Goal: Use online tool/utility

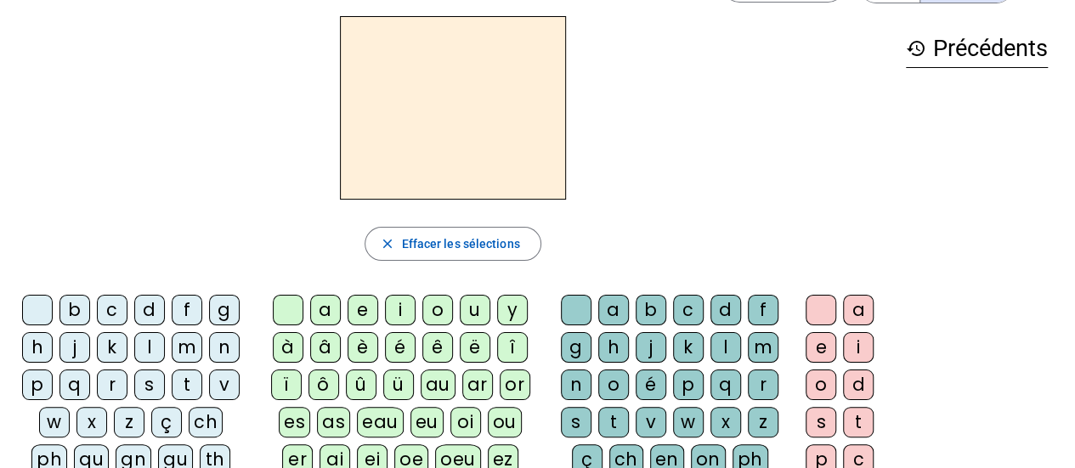
scroll to position [85, 0]
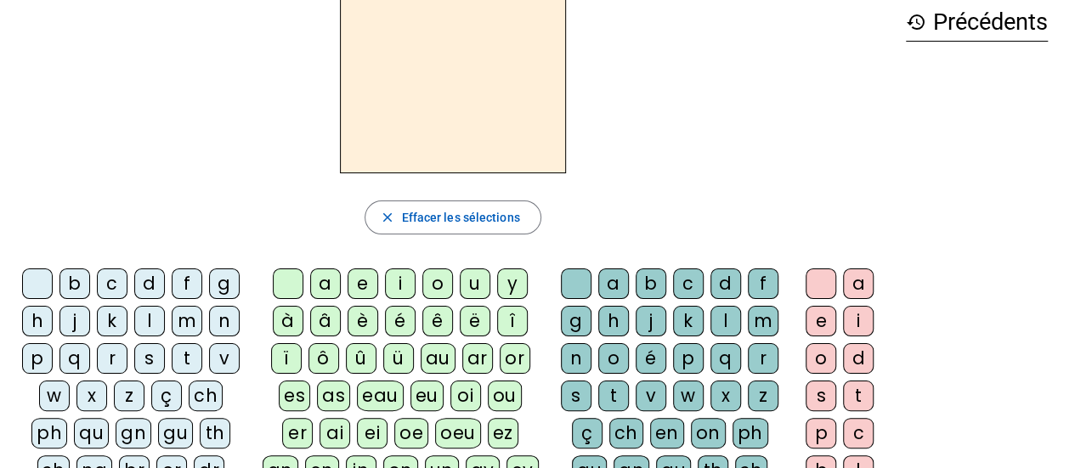
click at [189, 324] on div "m" at bounding box center [187, 321] width 31 height 31
click at [440, 286] on div "o" at bounding box center [437, 284] width 31 height 31
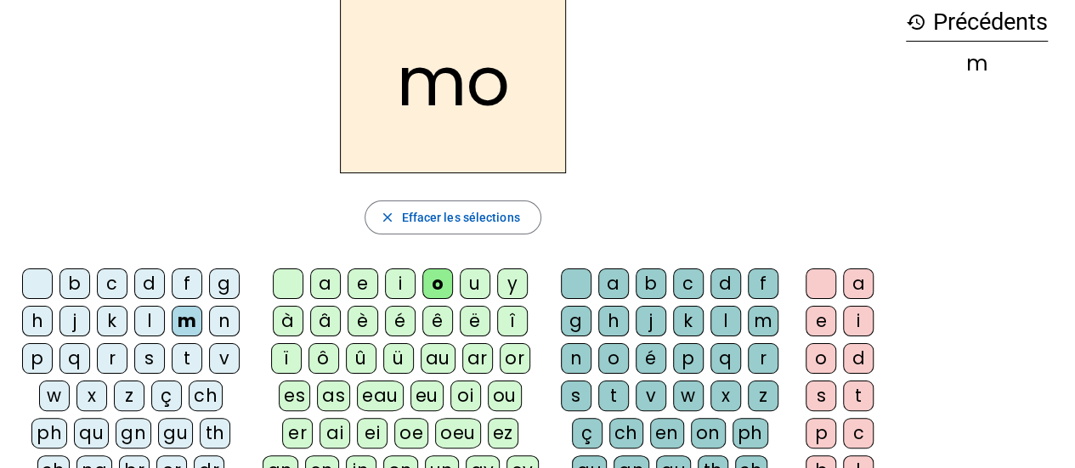
click at [617, 393] on div "t" at bounding box center [613, 396] width 31 height 31
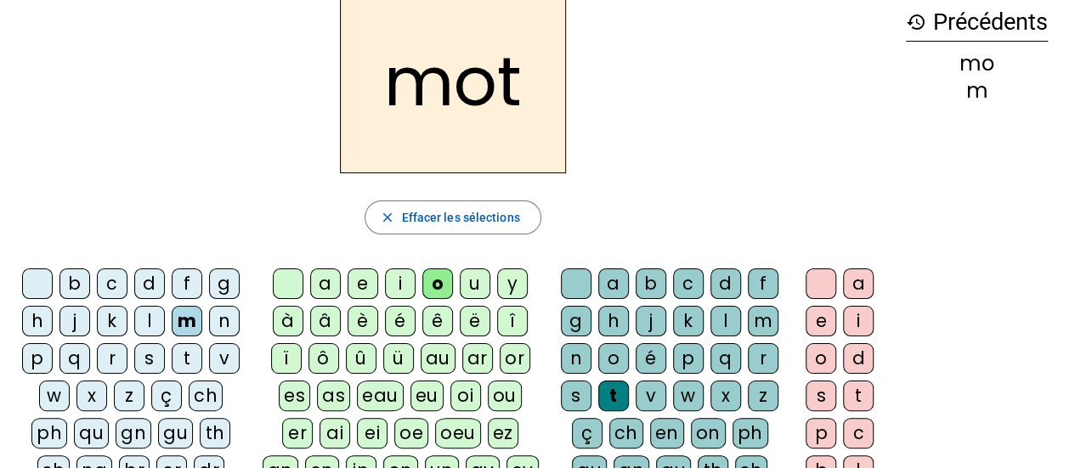
click at [42, 355] on div "p" at bounding box center [37, 358] width 31 height 31
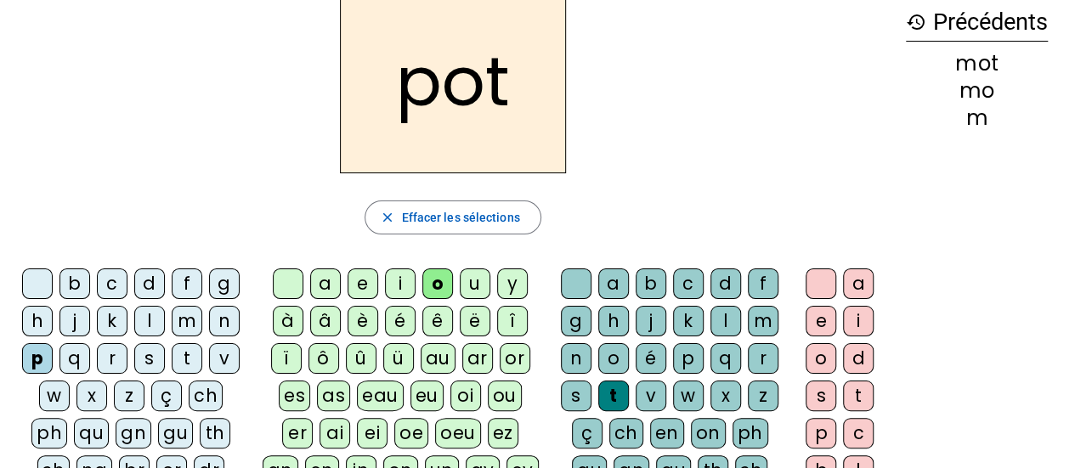
click at [153, 315] on div "l" at bounding box center [149, 321] width 31 height 31
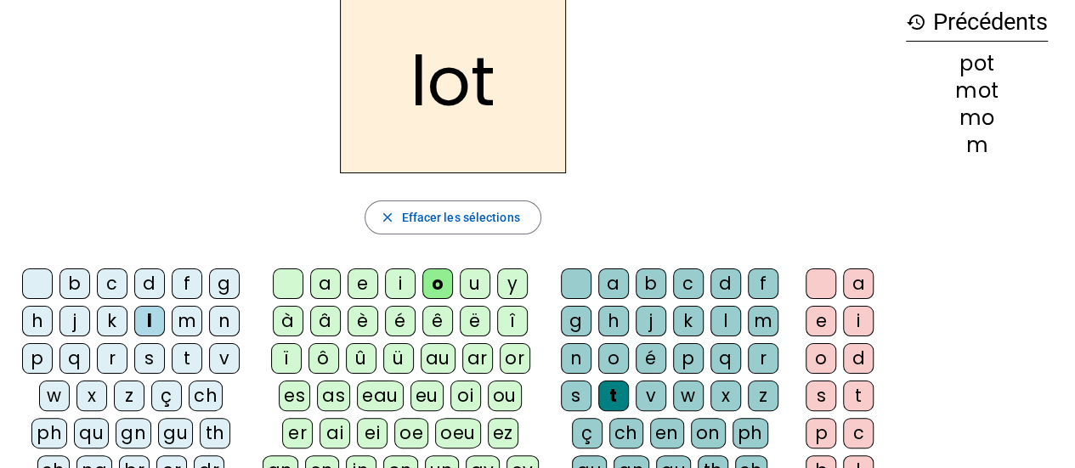
click at [109, 354] on div "r" at bounding box center [112, 358] width 31 height 31
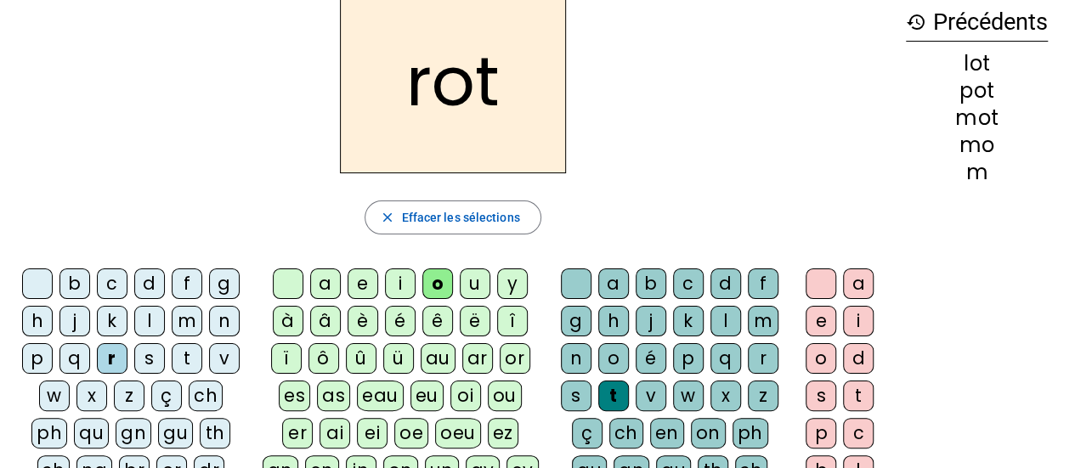
click at [330, 285] on div "a" at bounding box center [325, 284] width 31 height 31
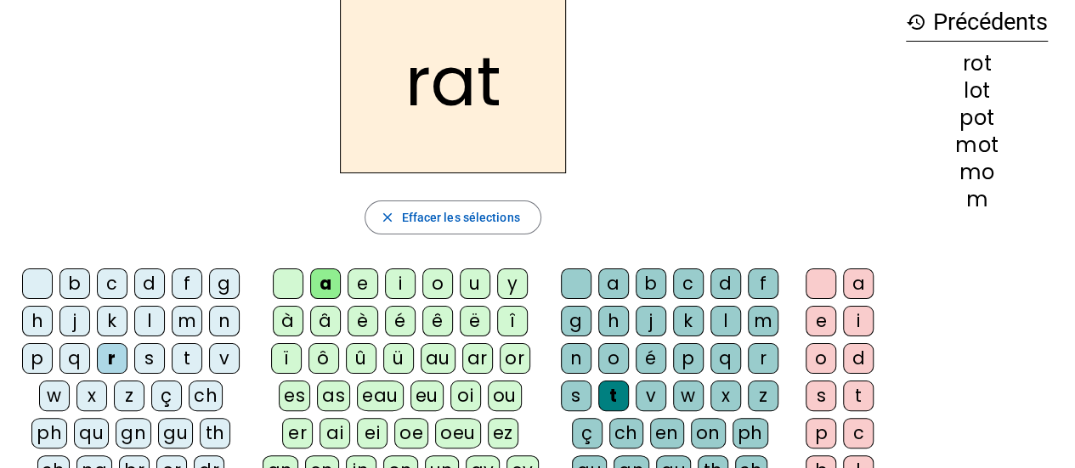
click at [403, 283] on div "i" at bounding box center [400, 284] width 31 height 31
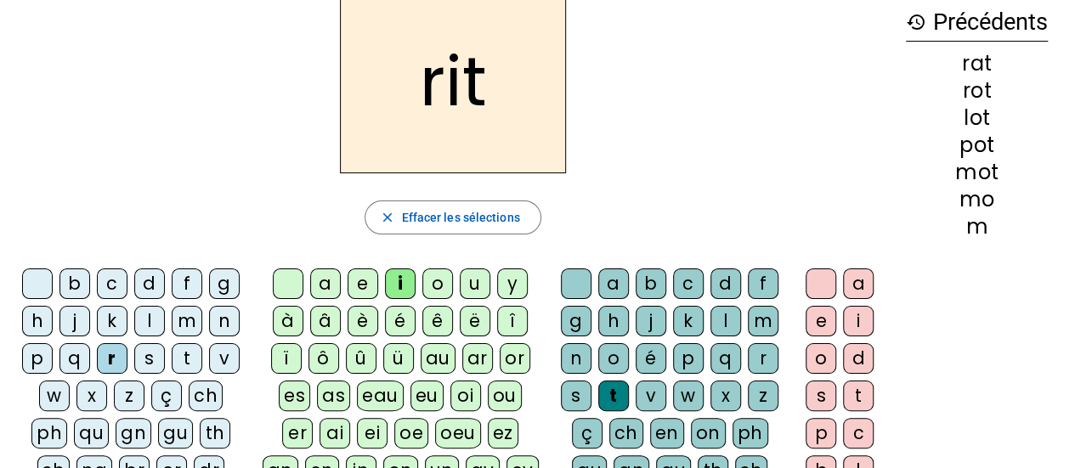
click at [222, 360] on div "v" at bounding box center [224, 358] width 31 height 31
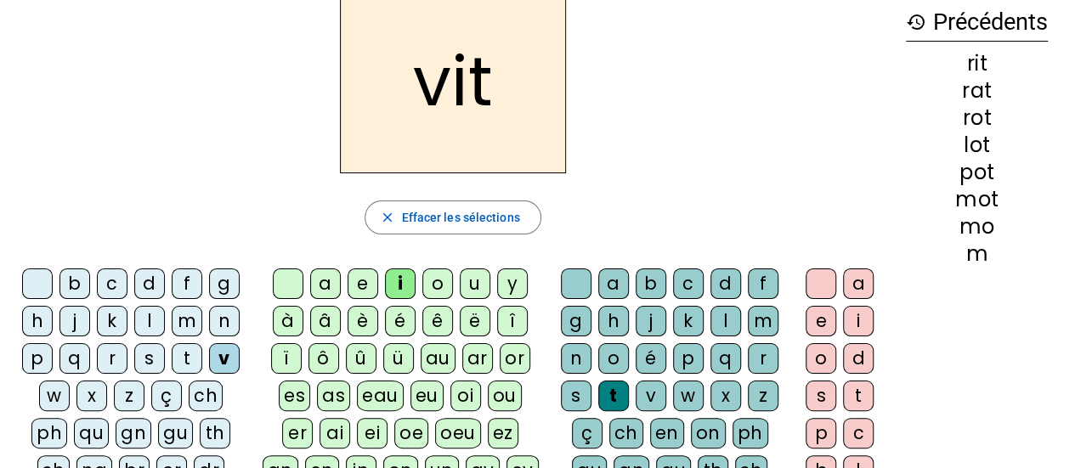
click at [189, 319] on div "m" at bounding box center [187, 321] width 31 height 31
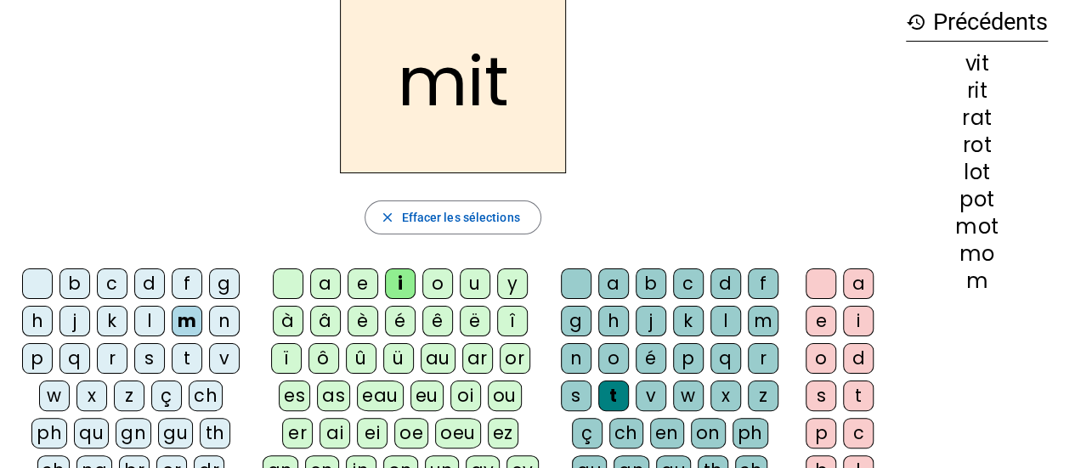
click at [150, 284] on div "d" at bounding box center [149, 284] width 31 height 31
